Goal: Find specific page/section: Find specific page/section

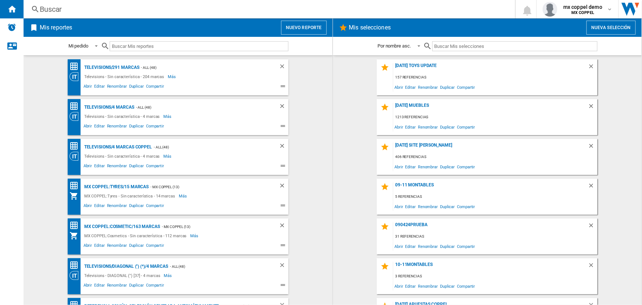
click at [0, 304] on nordpass-portal at bounding box center [0, 305] width 0 height 0
click at [268, 9] on div "Buscar" at bounding box center [268, 9] width 456 height 10
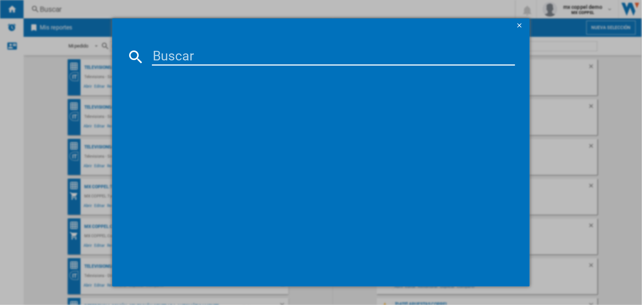
click at [232, 51] on input at bounding box center [333, 57] width 363 height 18
paste input "ACROS NAW1001B BLACK"
type input "ACROS NAW1001B BLACK"
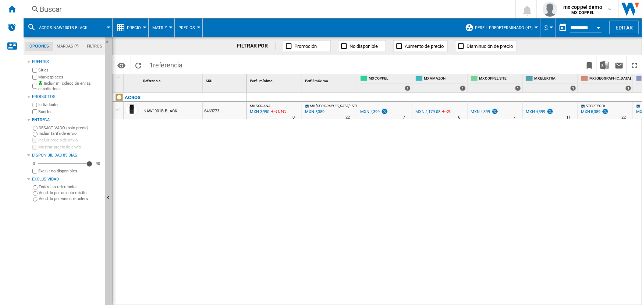
click at [301, 166] on div "MX SORIANA : MX SORIANA -9.3 % MXN 3,990 -11.14 % N/A 0 MX SORIANA : MX SORIANA…" at bounding box center [445, 199] width 396 height 213
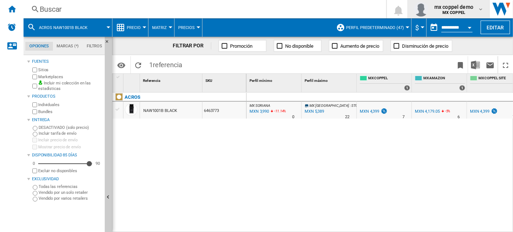
click at [454, 10] on span "mx coppel demo" at bounding box center [454, 6] width 39 height 7
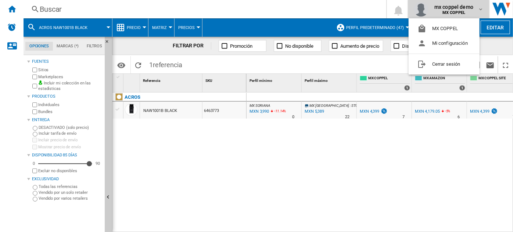
click at [434, 65] on button "Cerrar sesión" at bounding box center [444, 64] width 71 height 15
